Goal: Information Seeking & Learning: Learn about a topic

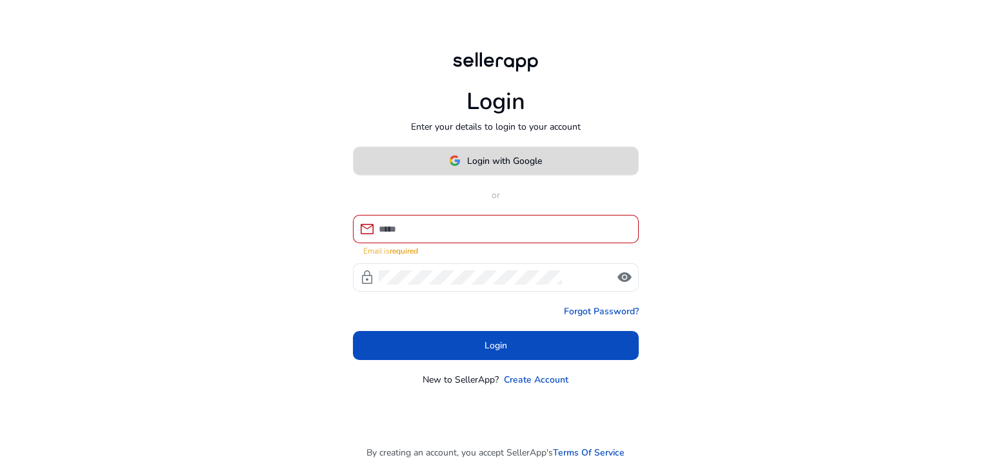
click at [502, 168] on body "Login Enter your details to login to your account Login with Google or mail Ema…" at bounding box center [495, 235] width 991 height 471
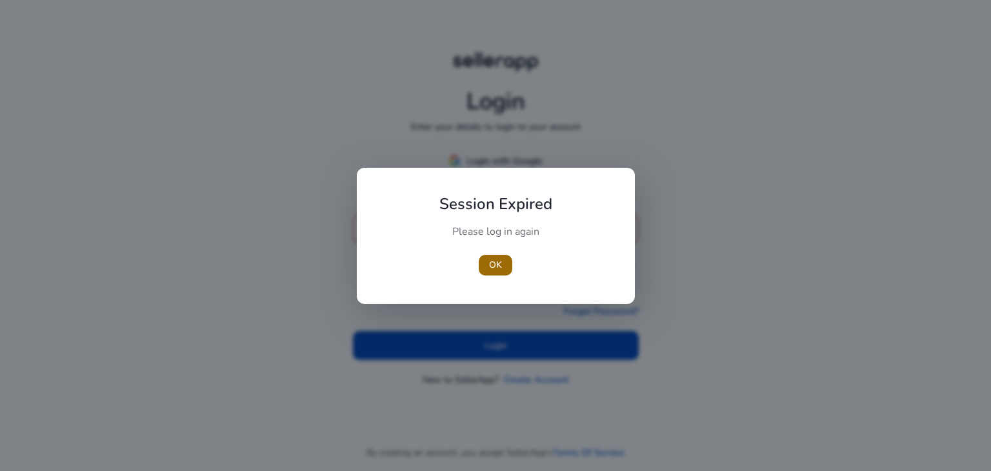
click at [506, 267] on span "button" at bounding box center [496, 265] width 34 height 31
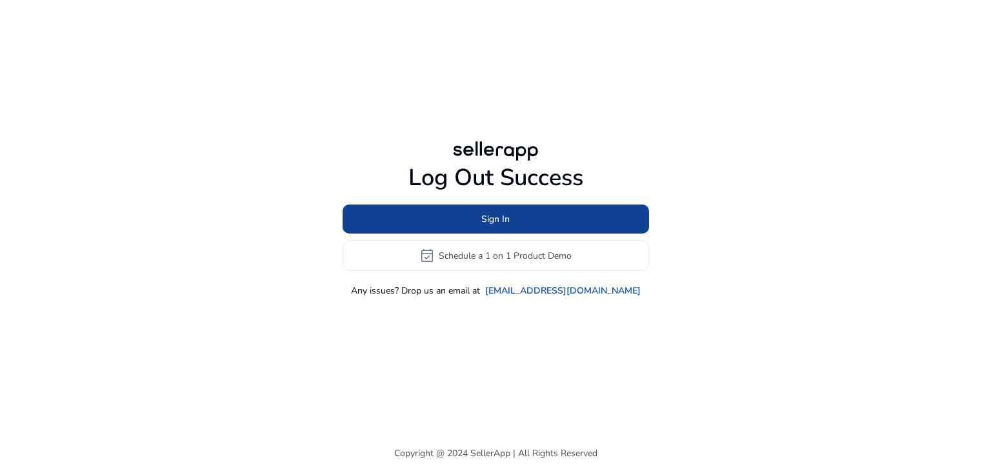
click at [505, 217] on span "Sign In" at bounding box center [495, 219] width 28 height 14
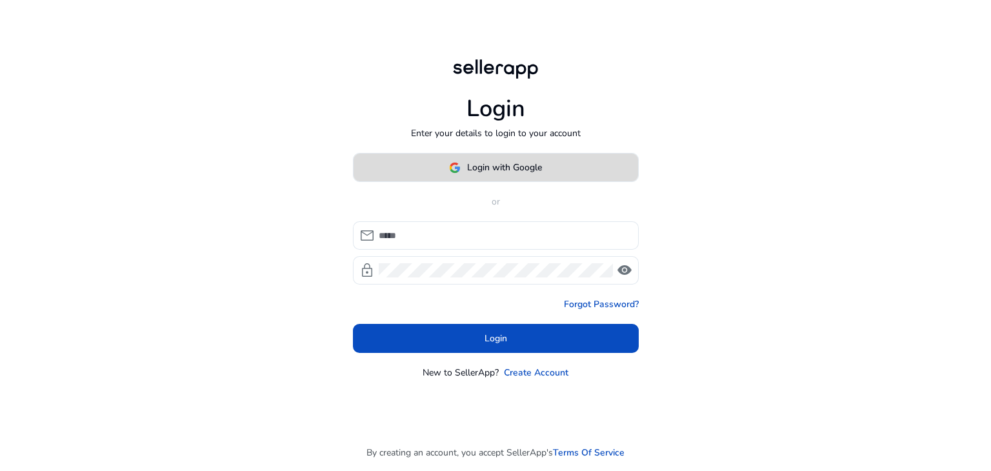
click at [499, 170] on span "Login with Google" at bounding box center [504, 168] width 75 height 14
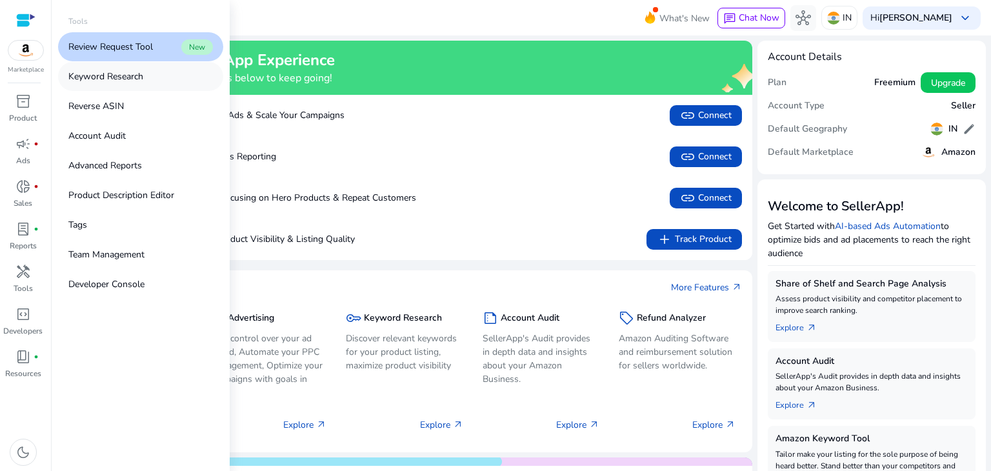
click at [134, 78] on p "Keyword Research" at bounding box center [105, 77] width 75 height 14
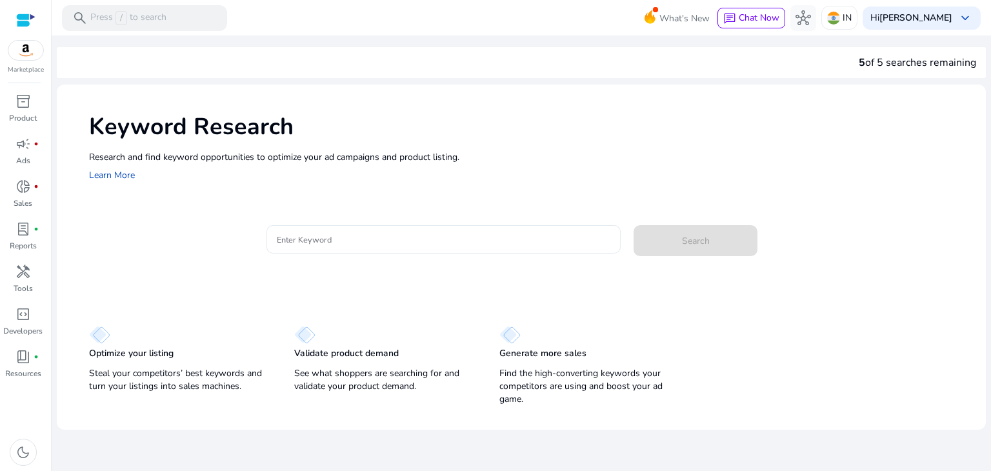
click at [395, 240] on input "Enter Keyword" at bounding box center [444, 239] width 334 height 14
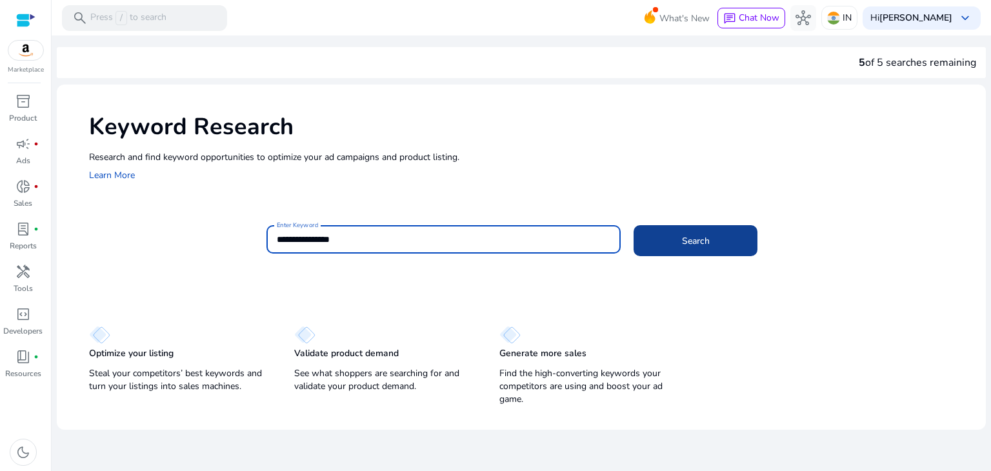
click at [692, 241] on span "Search" at bounding box center [696, 241] width 28 height 14
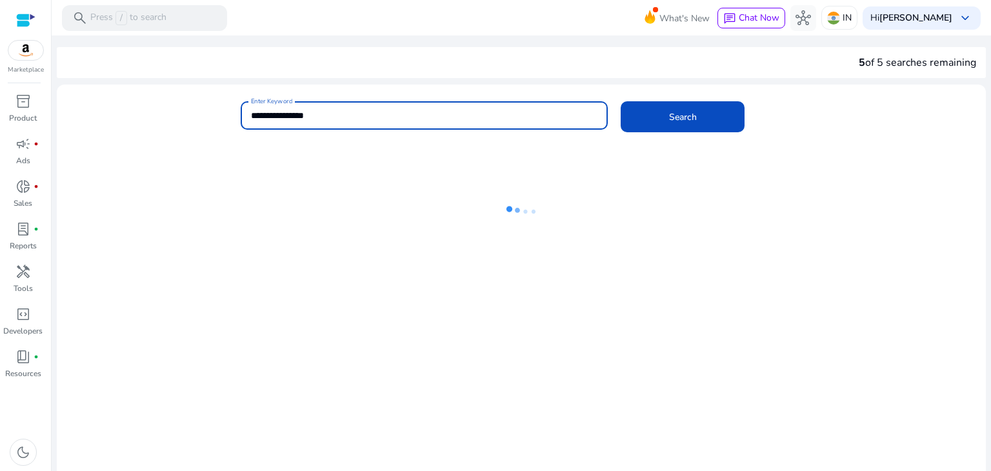
click at [316, 112] on input "**********" at bounding box center [424, 115] width 347 height 14
type input "**********"
click at [707, 122] on span at bounding box center [683, 116] width 124 height 31
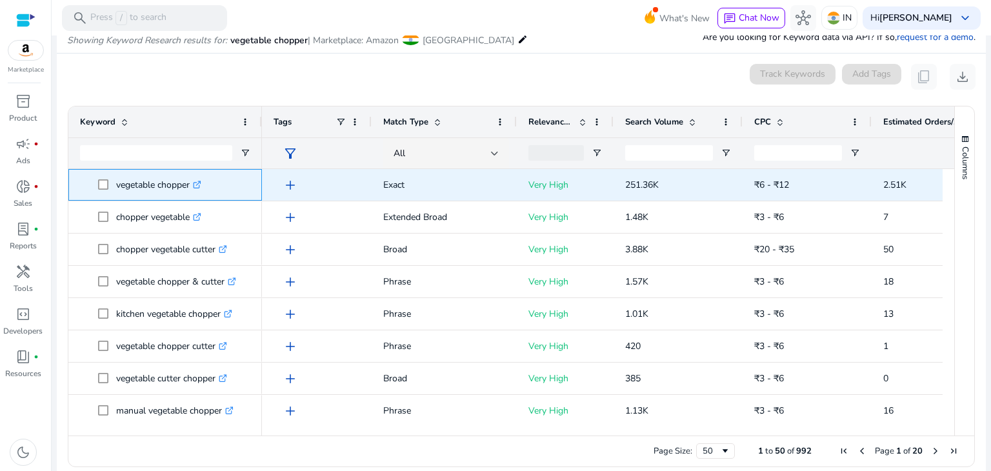
drag, startPoint x: 114, startPoint y: 183, endPoint x: 190, endPoint y: 185, distance: 76.8
click at [190, 185] on span "vegetable chopper .st0{fill:#2c8af8}" at bounding box center [174, 185] width 152 height 26
copy span "vegetable chopper"
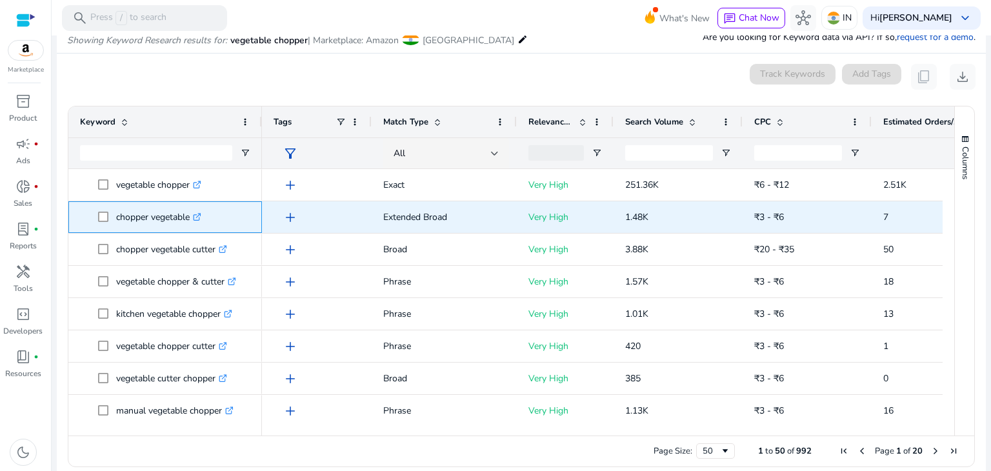
drag, startPoint x: 114, startPoint y: 215, endPoint x: 190, endPoint y: 220, distance: 77.0
click at [190, 220] on span "chopper vegetable .st0{fill:#2c8af8}" at bounding box center [174, 217] width 152 height 26
copy span "chopper vegetable"
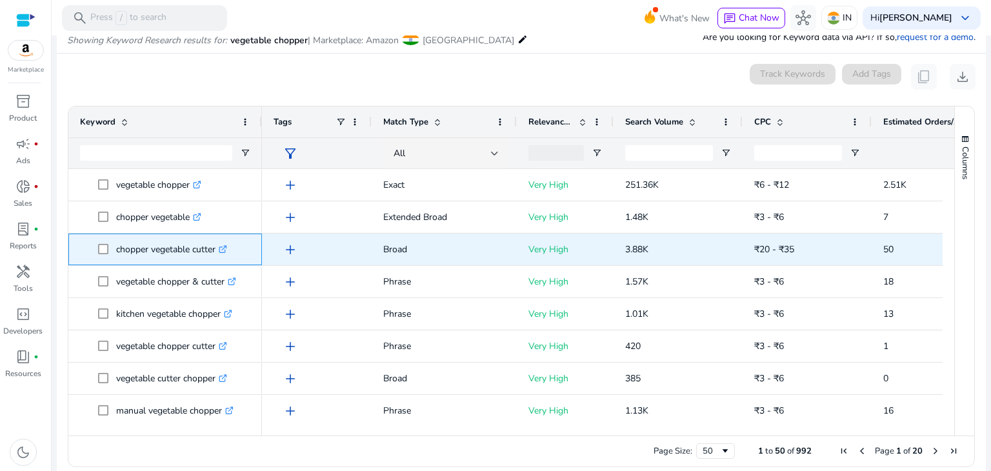
drag, startPoint x: 116, startPoint y: 249, endPoint x: 218, endPoint y: 257, distance: 102.9
click at [218, 257] on p "chopper vegetable cutter .st0{fill:#2c8af8}" at bounding box center [171, 249] width 111 height 26
copy p "chopper vegetable cutter"
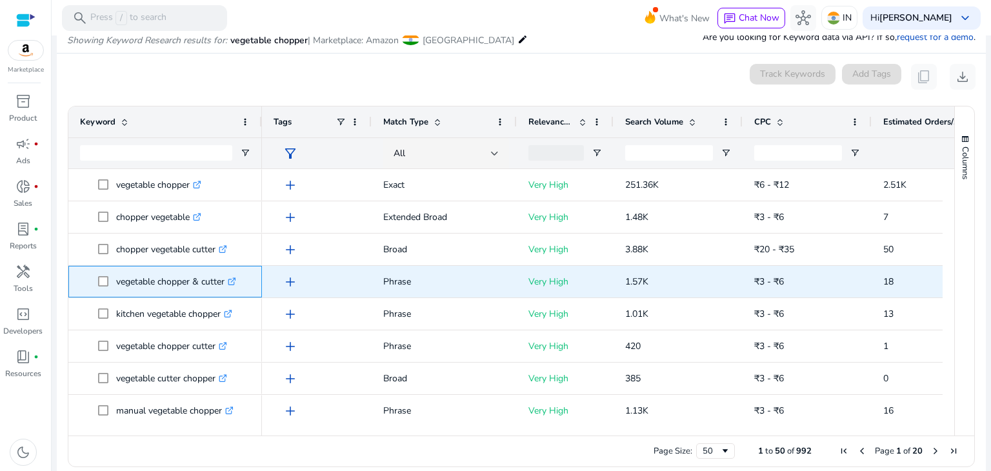
drag, startPoint x: 114, startPoint y: 282, endPoint x: 230, endPoint y: 287, distance: 115.6
click at [230, 287] on span "vegetable chopper & cutter .st0{fill:#2c8af8}" at bounding box center [174, 281] width 152 height 26
copy span "vegetable chopper & cutter"
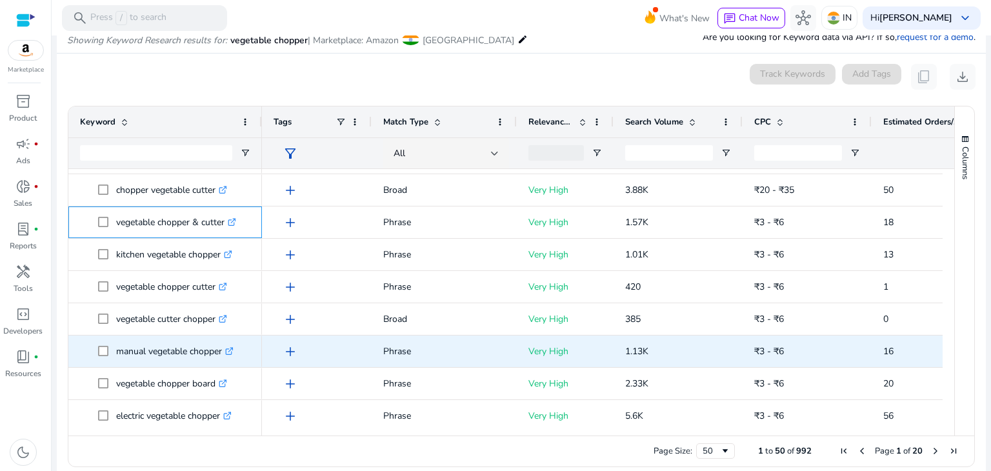
scroll to position [65, 0]
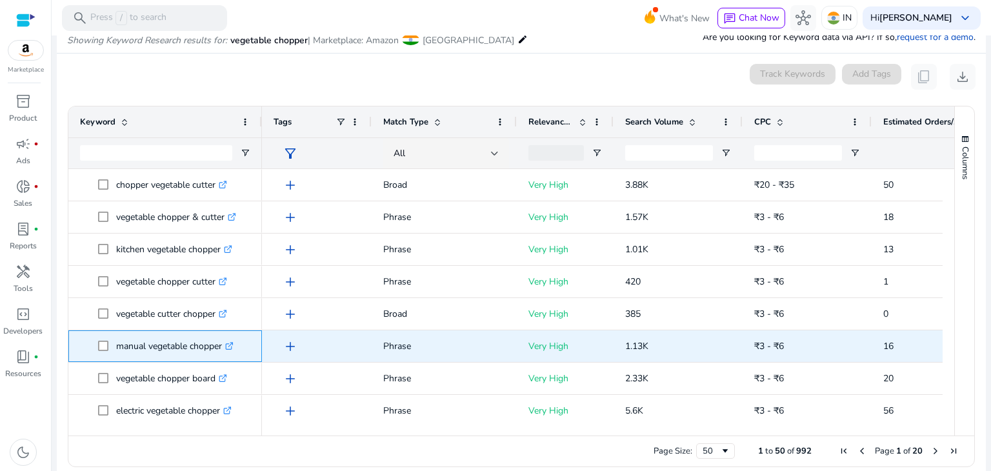
drag, startPoint x: 112, startPoint y: 344, endPoint x: 226, endPoint y: 349, distance: 113.7
click at [226, 349] on span "manual vegetable chopper .st0{fill:#2c8af8}" at bounding box center [174, 346] width 152 height 26
copy span "manual vegetable chopper"
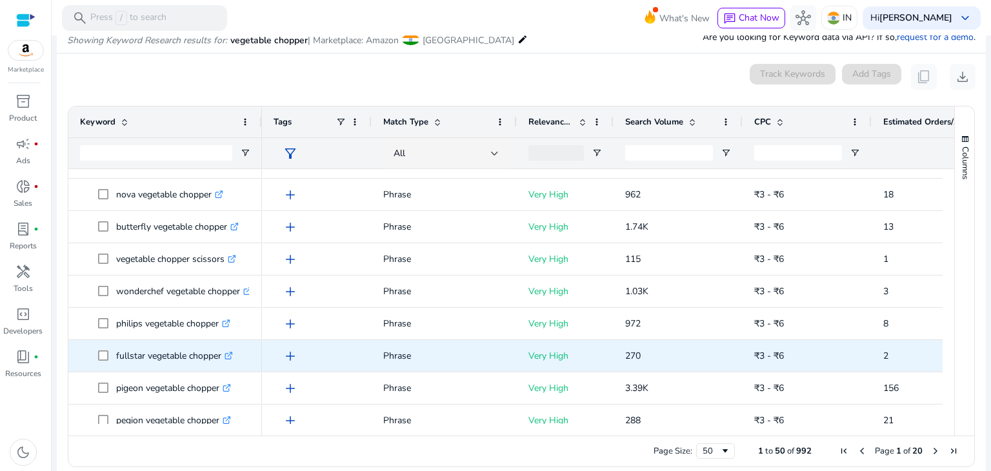
scroll to position [387, 0]
